Goal: Task Accomplishment & Management: Complete application form

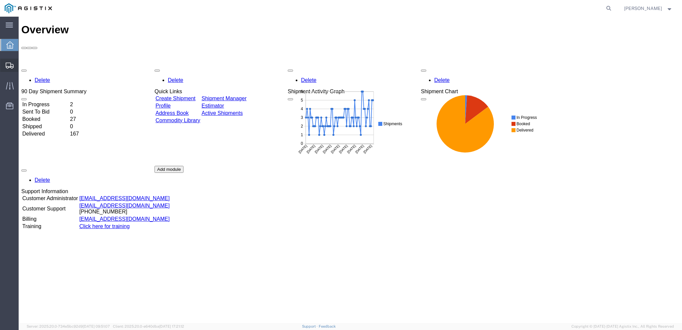
click at [0, 0] on span "Create from Template" at bounding box center [0, 0] width 0 height 0
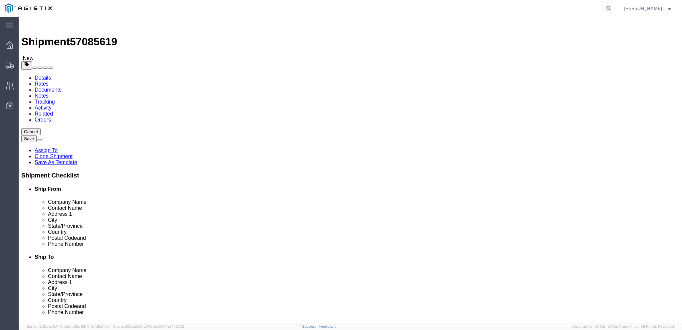
select select
select select "65511"
drag, startPoint x: 95, startPoint y: 9, endPoint x: 61, endPoint y: 6, distance: 34.1
click span "57085619"
copy span "57085619"
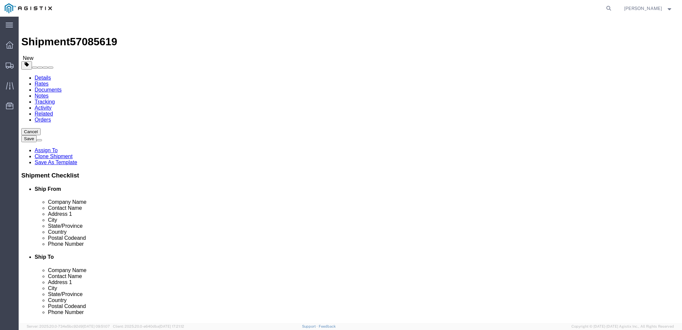
click div "Location My Profile Location [GEOGRAPHIC_DATA] DE04 Agrate Brianza IT01 [GEOGRA…"
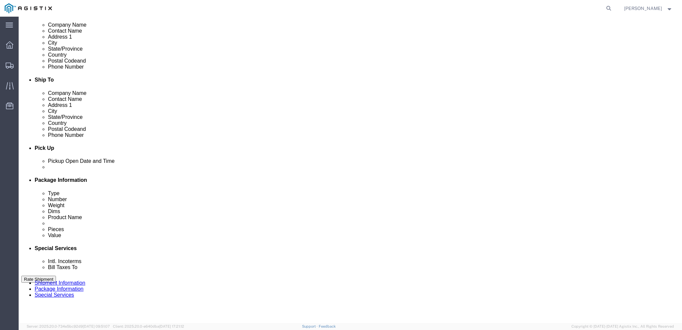
scroll to position [166, 0]
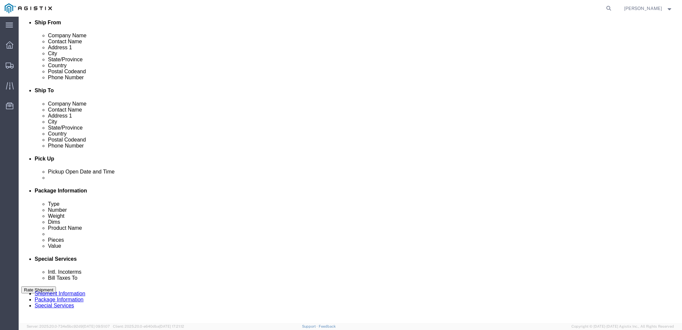
click div "Pickup Date and Time"
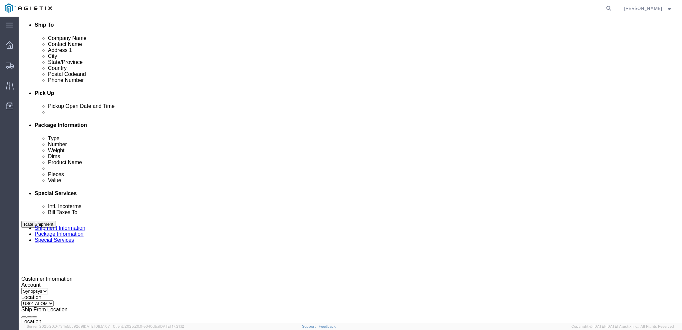
scroll to position [233, 0]
drag, startPoint x: 339, startPoint y: 176, endPoint x: 349, endPoint y: 166, distance: 14.4
click div "Delivery Start Date Delivery Start Time Deliver Open Date and Time Deliver Clos…"
click div
type input "3:30 PM"
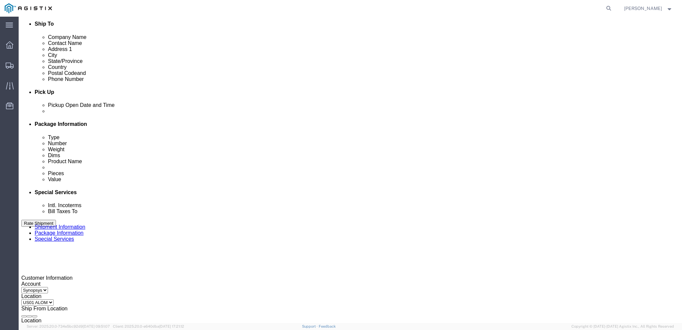
drag, startPoint x: 351, startPoint y: 290, endPoint x: 356, endPoint y: 288, distance: 5.5
click button "Apply"
click div
type input "4:00 PM"
click button "Apply"
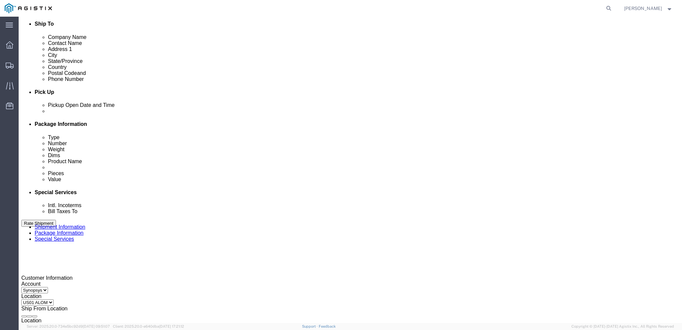
click div "Shipping Mode (Optional)"
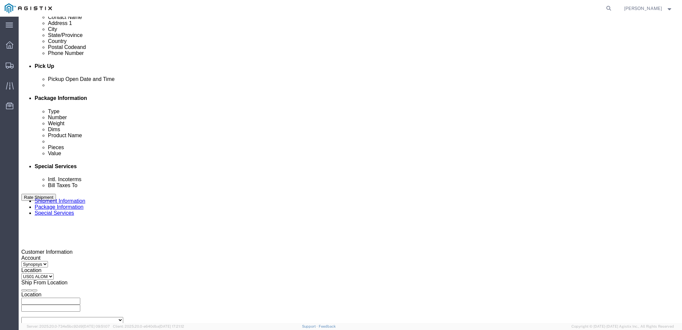
scroll to position [300, 0]
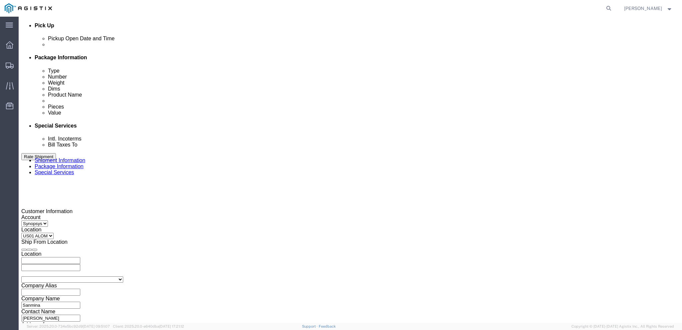
click icon "button"
click select "Select Account Type Activity ID Airline Appointment Number ASN Batch Request # …"
select select "PURCHORD"
click select "Select Account Type Activity ID Airline Appointment Number ASN Batch Request # …"
click input "text"
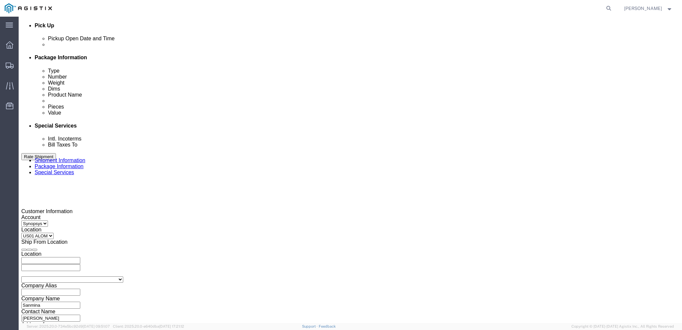
paste input "3000021481"
type input "3000021481"
click button "Add reference"
click select "Select Account Type Activity ID Airline Appointment Number ASN Batch Request # …"
select select "PURCHORD"
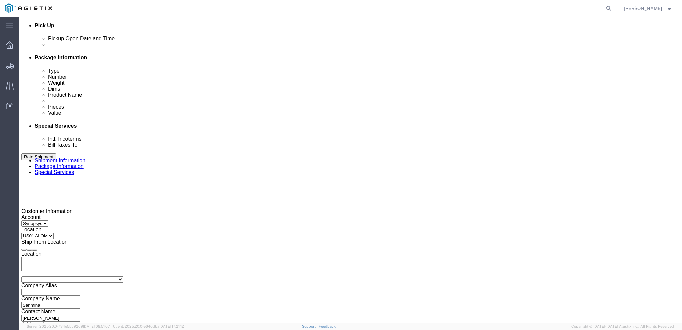
click select "Select Account Type Activity ID Airline Appointment Number ASN Batch Request # …"
click input "text"
paste input "3000020631"
type input "3000020631"
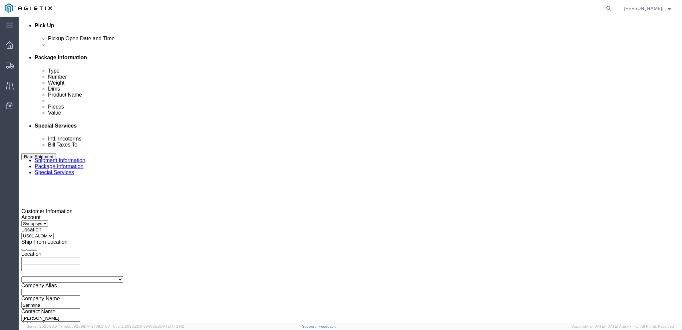
click div "Shipping Mode (Optional)"
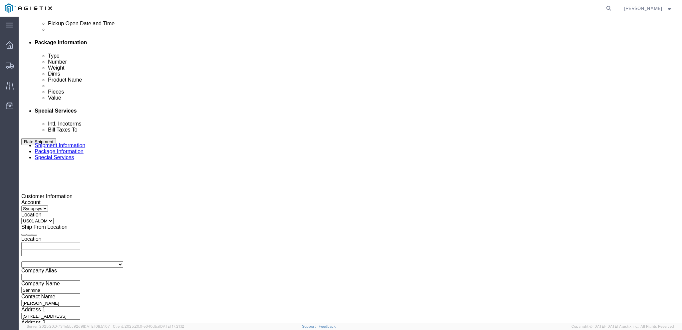
scroll to position [321, 0]
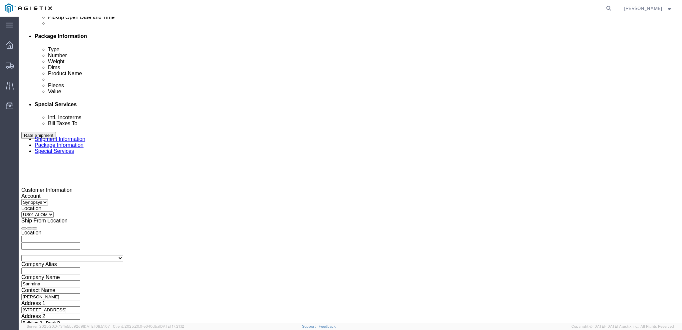
click button "Continue"
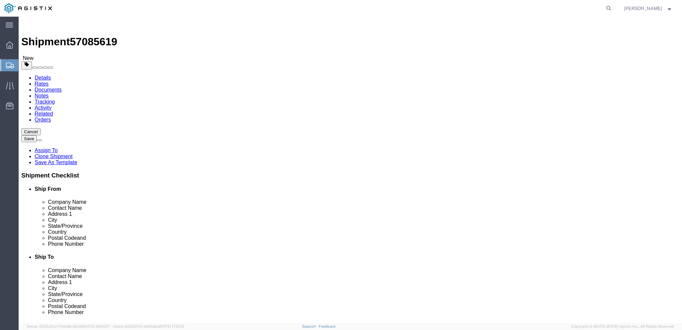
click link "Add Content"
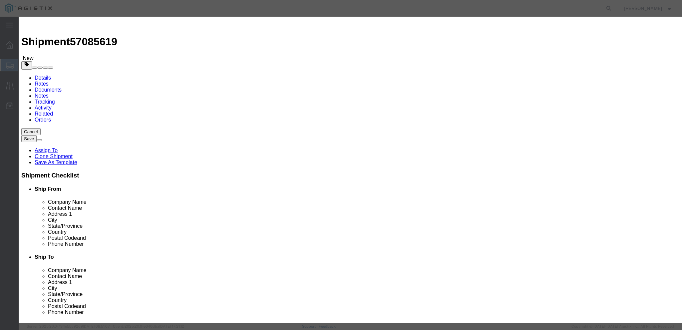
click input "text"
paste input "UNV_SYS_HUB 200"
type input "UNV_SYS_HUB 200"
click input "0"
type input "5"
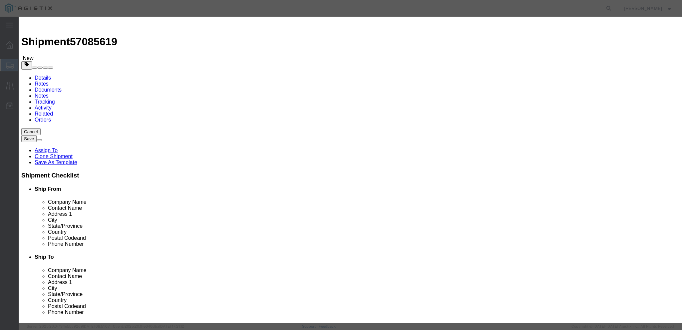
click input "text"
paste input "48,054.60"
type input "48,054.60"
click div "Product Name UNV_SYS_HUB 200 Pieces 5 Select Bag Barrels 100Board Feet Bottle B…"
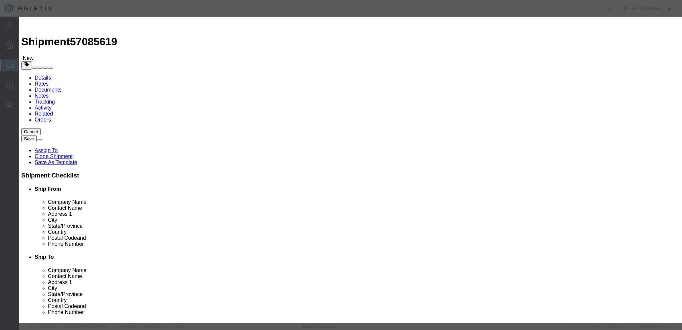
click select "Select 50 55 60 65 70 85 92.5 100 125 175 250 300 400"
select select "50"
click select "Select 50 55 60 65 70 85 92.5 100 125 175 250 300 400"
click textarea
click textarea "PO#"
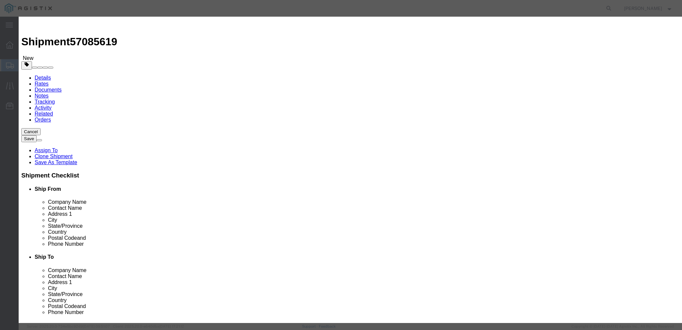
paste textarea "3000021481"
click textarea "(PO# 3000021481, QTY: 3)"
drag, startPoint x: 456, startPoint y: 49, endPoint x: 387, endPoint y: 50, distance: 69.6
click div "Description (PO# 3000021481, QTY: 3) &"
click textarea "(PO# 3000021481, QTY: 3) &"
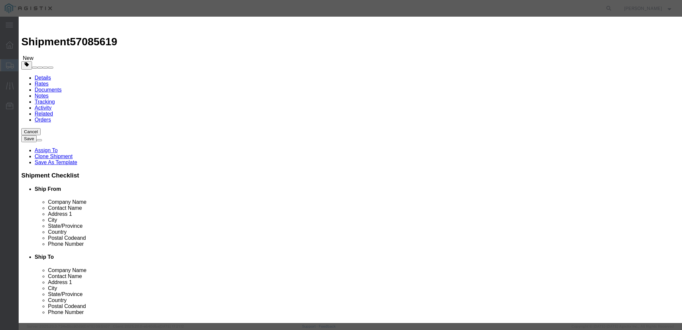
paste textarea "(PO# 3000021481, QTY: 3)"
click textarea "(PO# 3000021481, QTY: 3) & (PO# 3000021481, QTY: 3)"
click textarea "(PO# 3000021481, QTY: 3) & (PO# 3000021481, QTY: 2)"
type textarea "(PO# 3000021481, QTY: 3) & (PO# 3000020631, QTY: 2)"
click button "Save & Close"
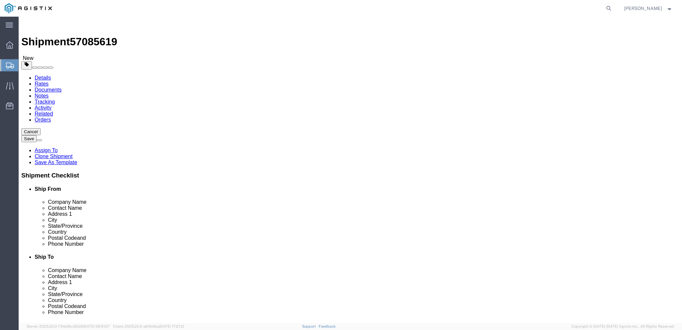
click input "12"
type input "1"
click input "text"
type input "18"
click div "1 x Pallet(s) Standard (Not Stackable) Package Type Select Bale(s) Basket(s) Bo…"
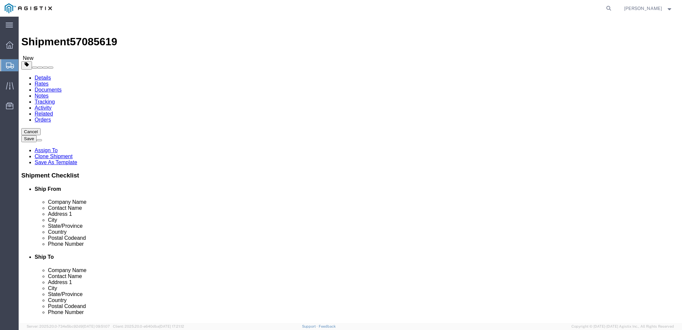
drag, startPoint x: 376, startPoint y: 96, endPoint x: 113, endPoint y: 99, distance: 263.4
click div "1 x Pallet(s) Standard (Not Stackable) Package Type Select Bale(s) Basket(s) Bo…"
click link
click dd "12.00 Each"
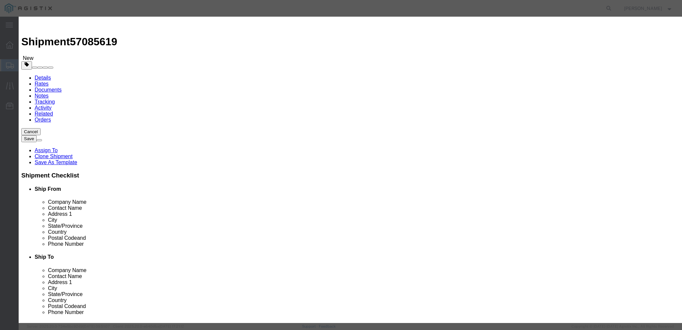
click input "12.00"
type input "13.00"
type input "25746.89"
click textarea "PO# 3000021325, QTY: 12"
type textarea "PO# 3000021325, QTY: 13"
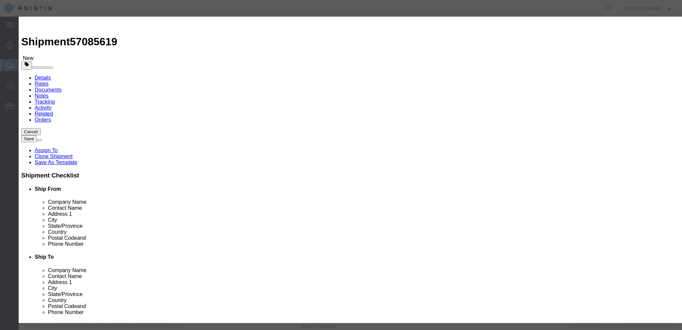
click button "Save & Close"
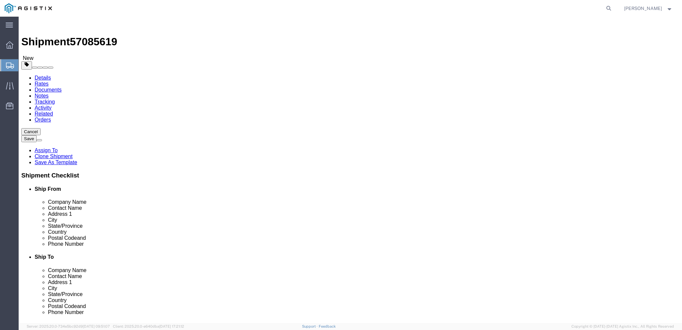
drag, startPoint x: 116, startPoint y: 171, endPoint x: 97, endPoint y: 170, distance: 18.6
click input "150.00"
type input "200"
click div "18"
click div "Package Type Select Bale(s) Basket(s) Bolt(s) Bottle(s) Buckets Bulk Bundle(s) …"
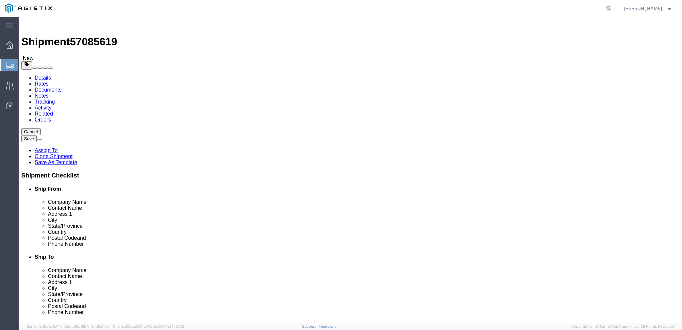
click button "Rate Shipment"
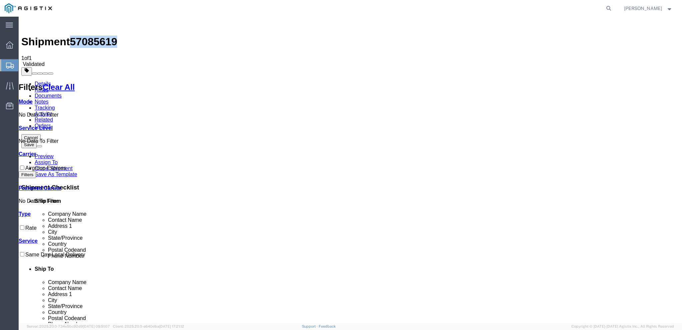
drag, startPoint x: 116, startPoint y: 25, endPoint x: 79, endPoint y: 21, distance: 37.5
click at [79, 21] on div "Shipment 57085619 1 of 1 Validated" at bounding box center [350, 43] width 658 height 48
copy span "57085619"
click at [62, 93] on link "Documents" at bounding box center [48, 96] width 27 height 6
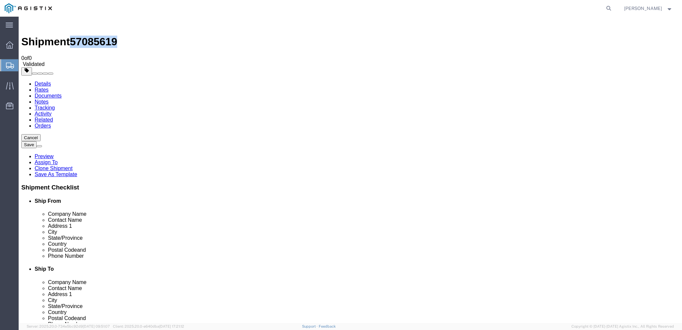
click at [38, 81] on link "Details" at bounding box center [43, 84] width 16 height 6
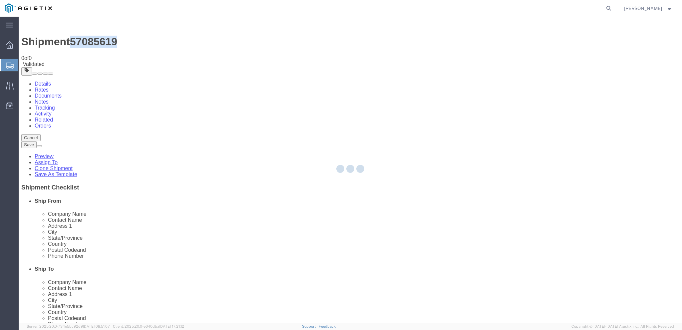
select select "65511"
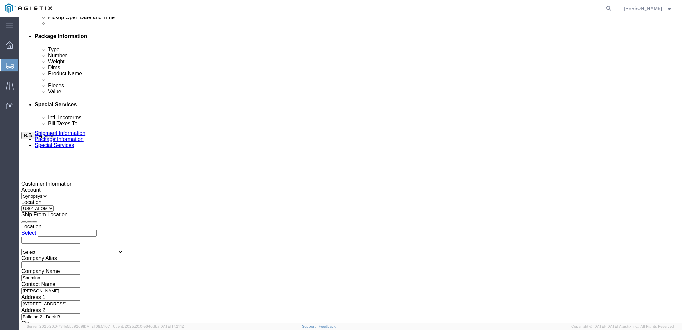
scroll to position [334, 0]
click button "Continue"
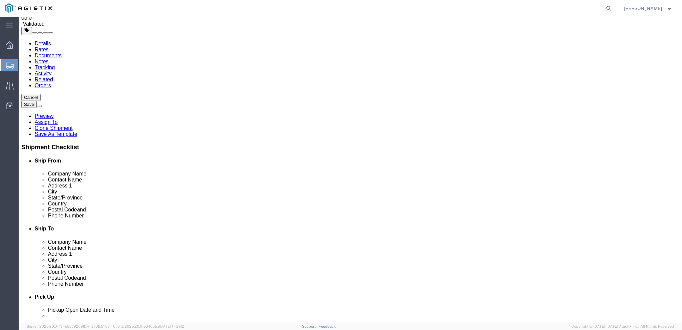
scroll to position [41, 0]
click button "Continue"
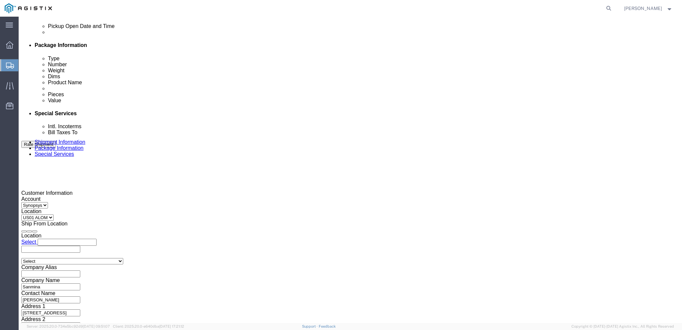
scroll to position [374, 0]
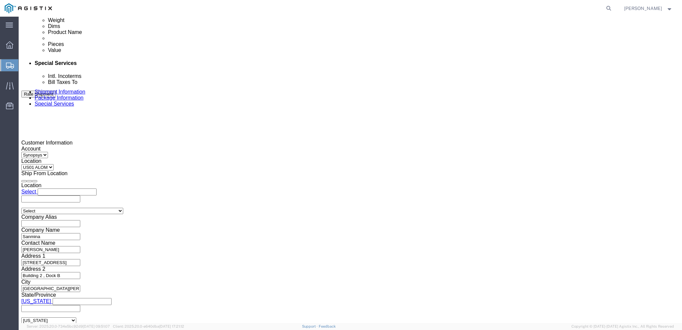
drag, startPoint x: 468, startPoint y: 124, endPoint x: 438, endPoint y: 122, distance: 29.7
click textarea "Hello Team. Please process Shipment 57069514 1 Pallet in shipment Driver must s…"
paste textarea "85619"
type textarea "Hello Team. Please process Shipment 57085619 1 Pallet in shipment Driver must s…"
click div "To [EMAIL_ADDRESS][DOMAIN_NAME] [PERSON_NAME][EMAIL_ADDRESS][PERSON_NAME][DOMAI…"
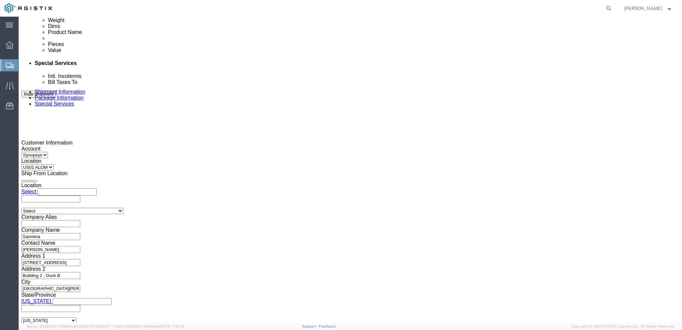
click button "Rate Shipment"
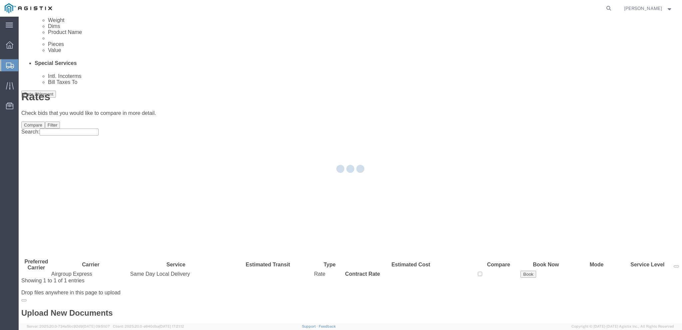
scroll to position [0, 0]
